Goal: Check status

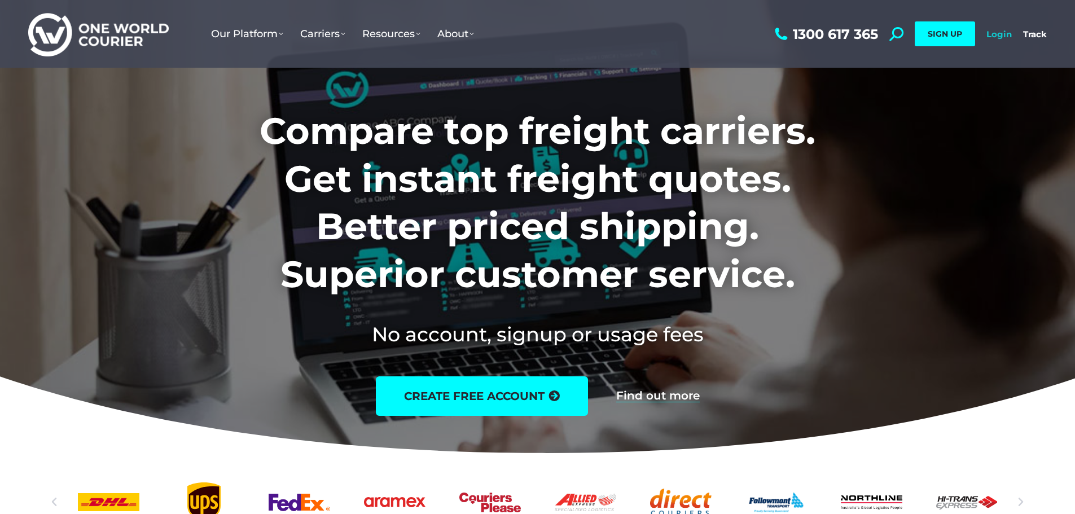
click at [992, 32] on link "Login" at bounding box center [998, 34] width 25 height 11
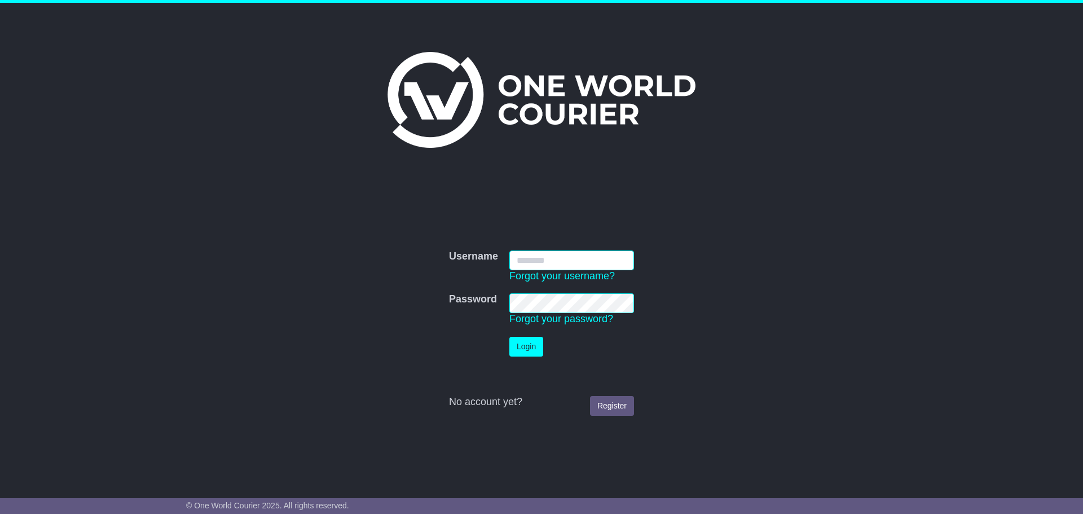
type input "**********"
click at [525, 351] on button "Login" at bounding box center [526, 347] width 34 height 20
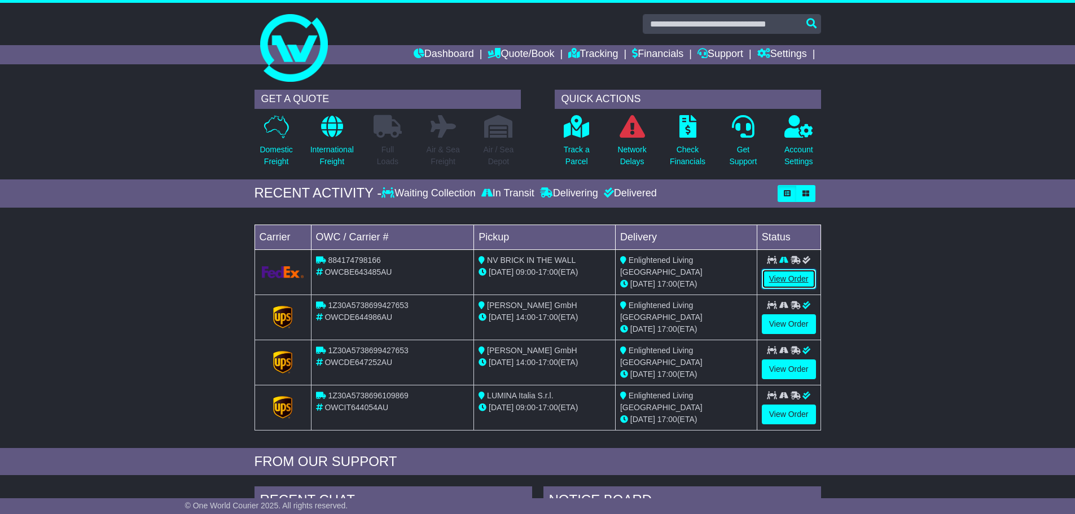
click at [780, 280] on link "View Order" at bounding box center [788, 279] width 54 height 20
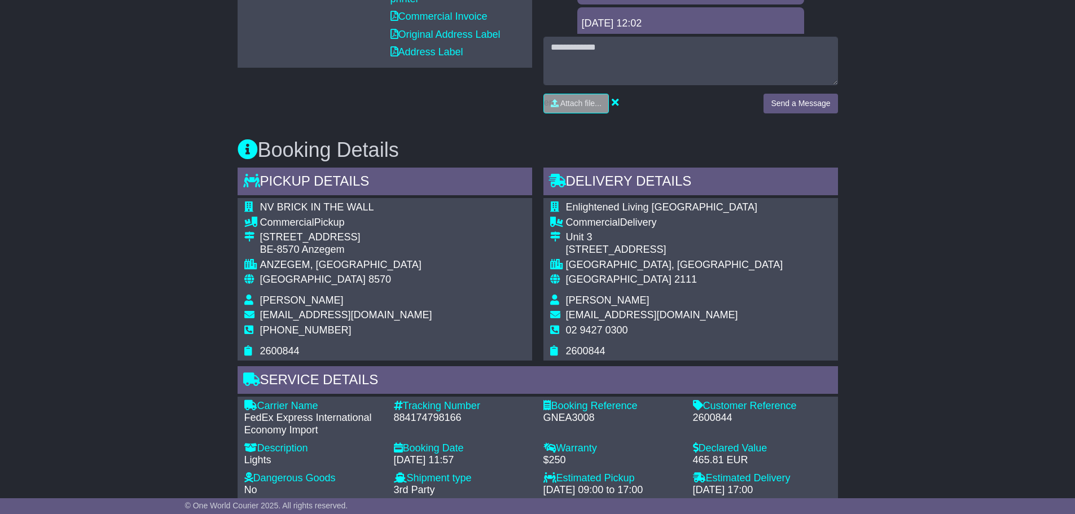
scroll to position [620, 0]
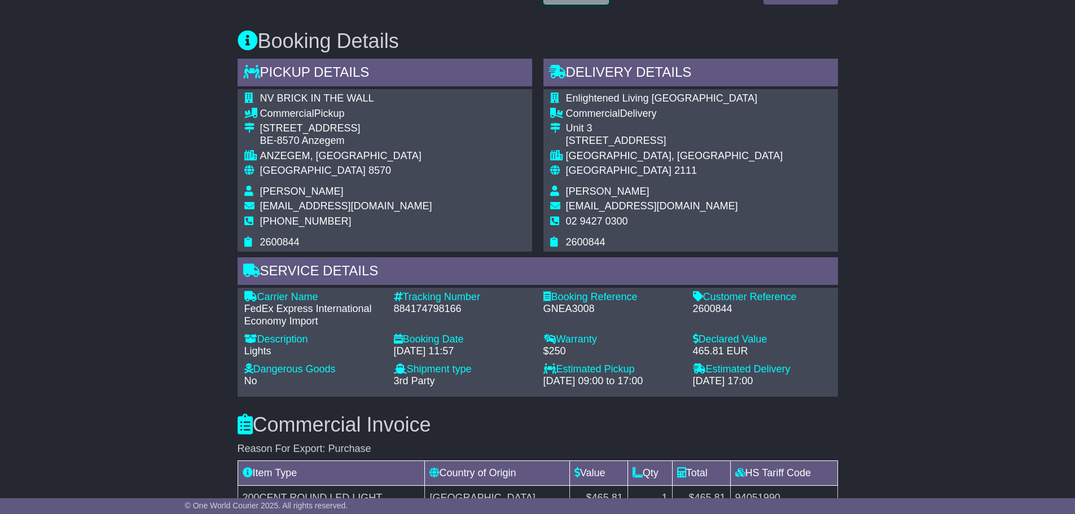
click at [432, 312] on div "884174798166" at bounding box center [463, 309] width 138 height 12
copy div "884174798166"
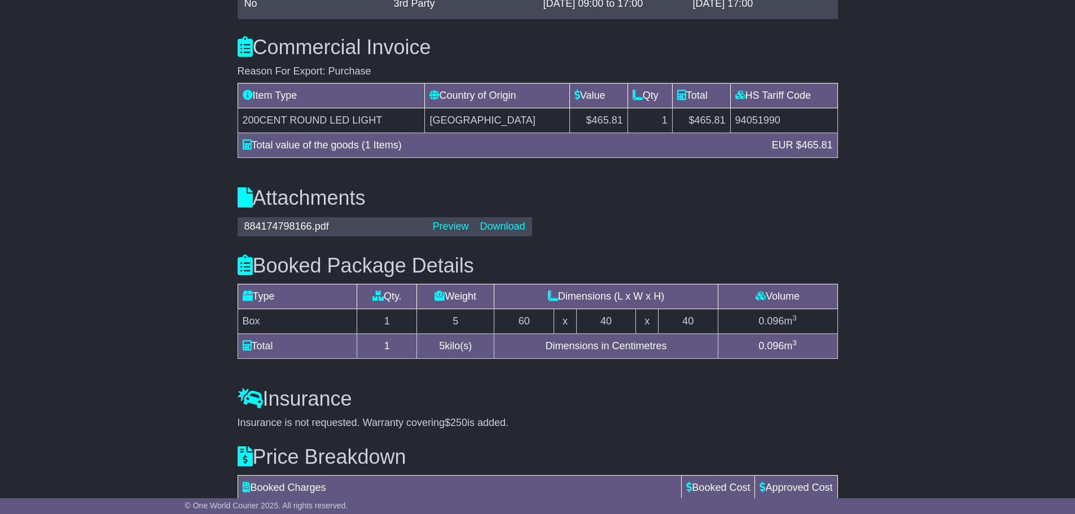
scroll to position [677, 0]
